Goal: Browse casually

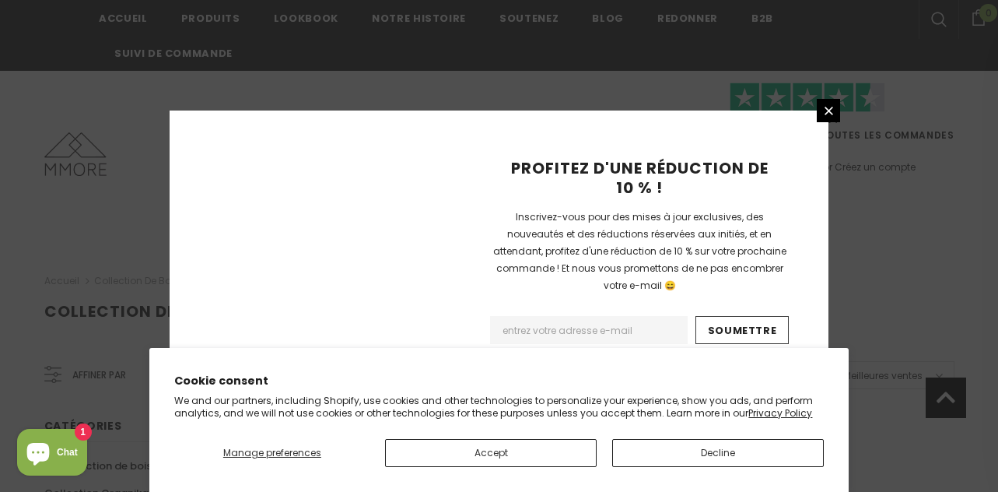
scroll to position [1172, 0]
